Goal: Navigation & Orientation: Find specific page/section

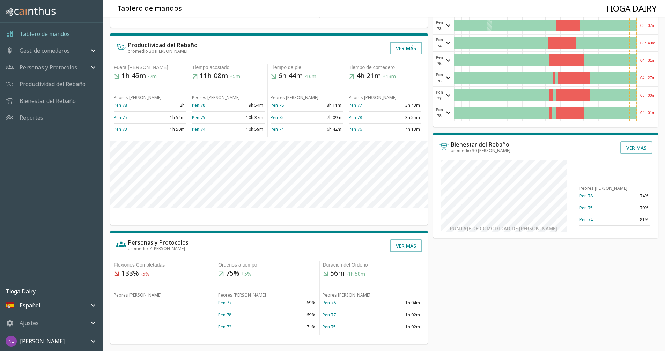
scroll to position [120, 0]
click at [400, 248] on button "Ver más" at bounding box center [406, 245] width 32 height 13
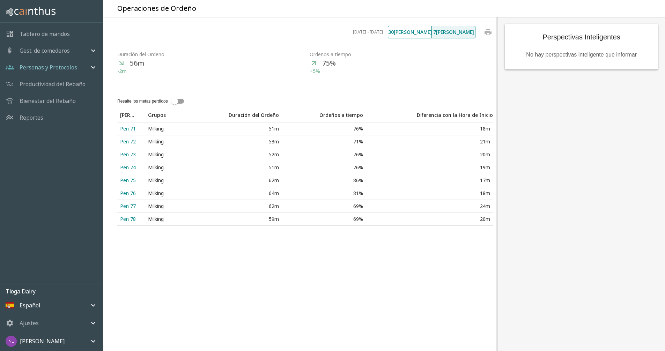
click at [409, 38] on button "30 [PERSON_NAME]" at bounding box center [410, 32] width 44 height 13
click at [42, 35] on p "Tablero de mandos" at bounding box center [45, 34] width 50 height 8
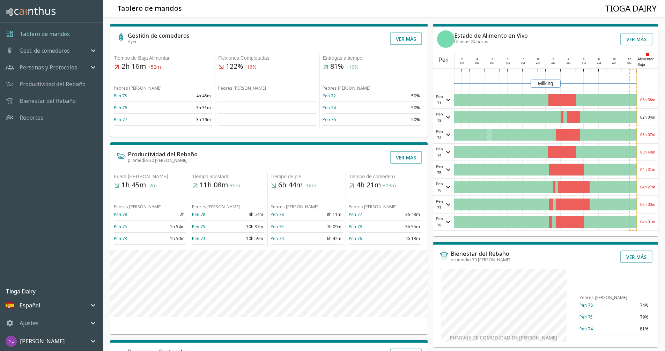
click at [37, 45] on div "Gest. de comederos" at bounding box center [51, 50] width 103 height 17
